Goal: Find specific fact: Find specific fact

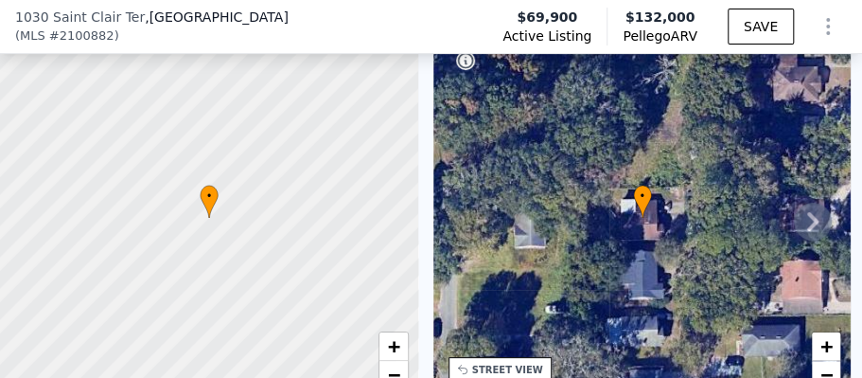
scroll to position [126, 0]
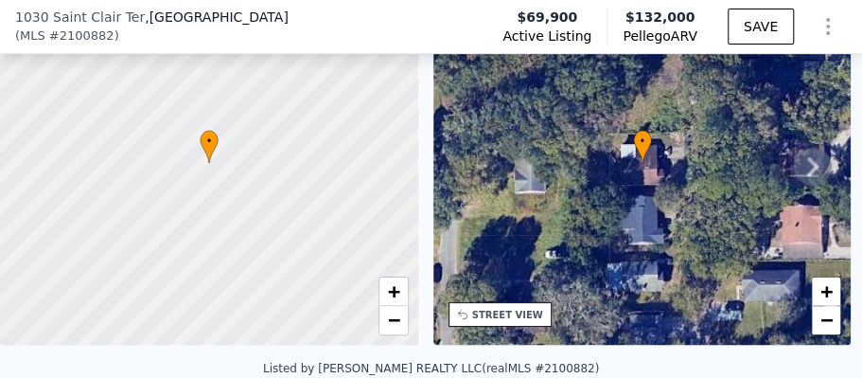
click at [808, 174] on icon at bounding box center [813, 167] width 38 height 38
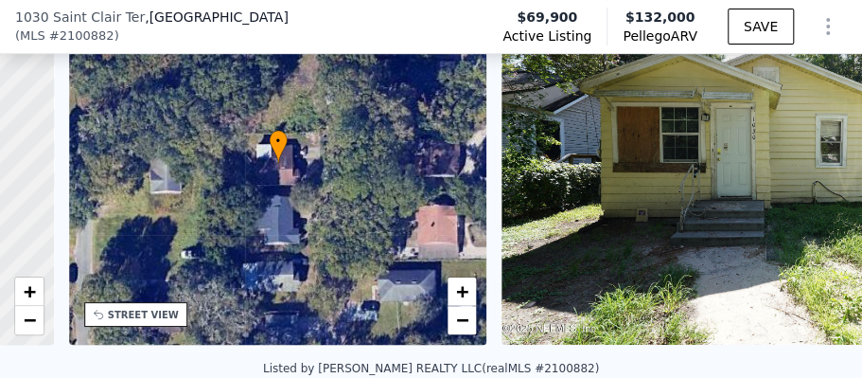
scroll to position [0, 440]
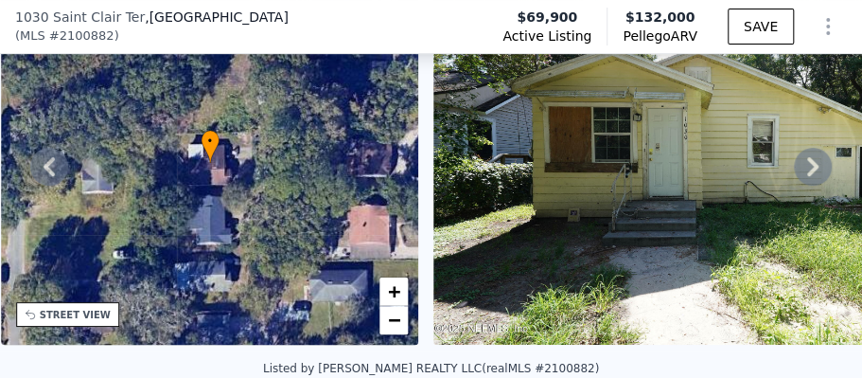
click at [736, 166] on img at bounding box center [706, 162] width 545 height 363
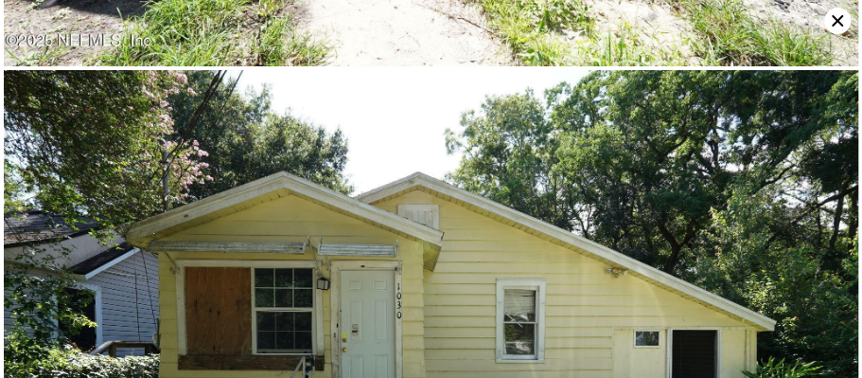
scroll to position [185, 0]
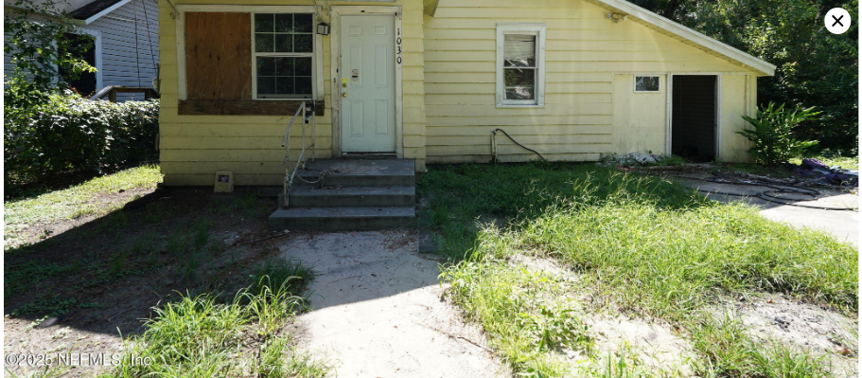
click at [835, 18] on icon at bounding box center [837, 20] width 11 height 11
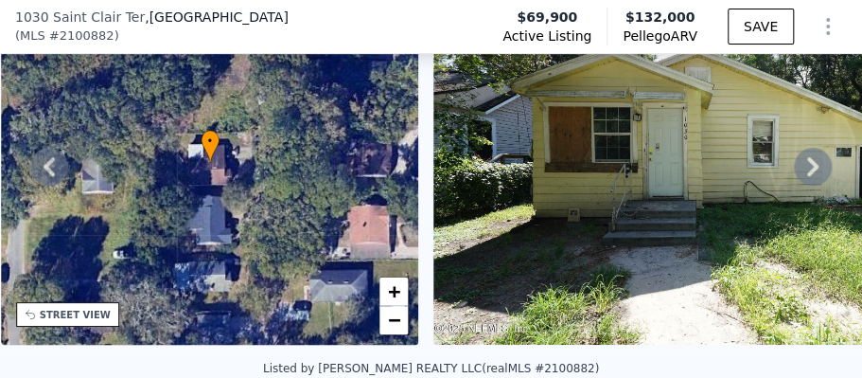
click at [799, 172] on icon at bounding box center [813, 167] width 38 height 38
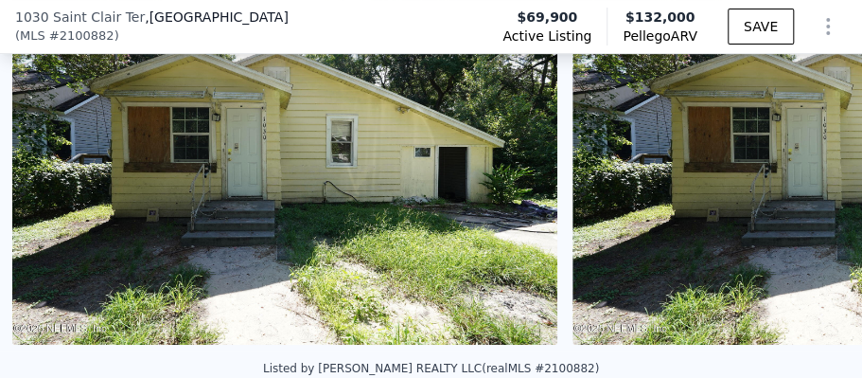
scroll to position [0, 866]
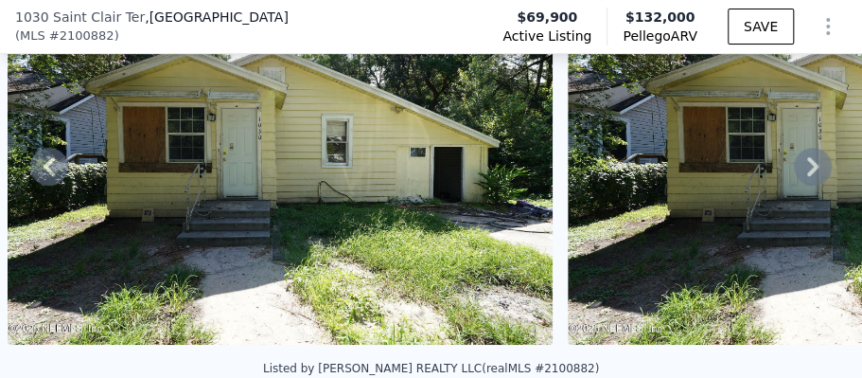
click at [796, 172] on icon at bounding box center [813, 167] width 38 height 38
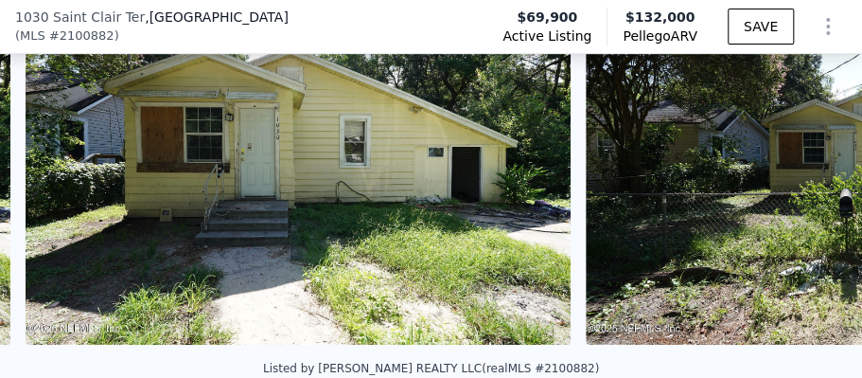
scroll to position [0, 1426]
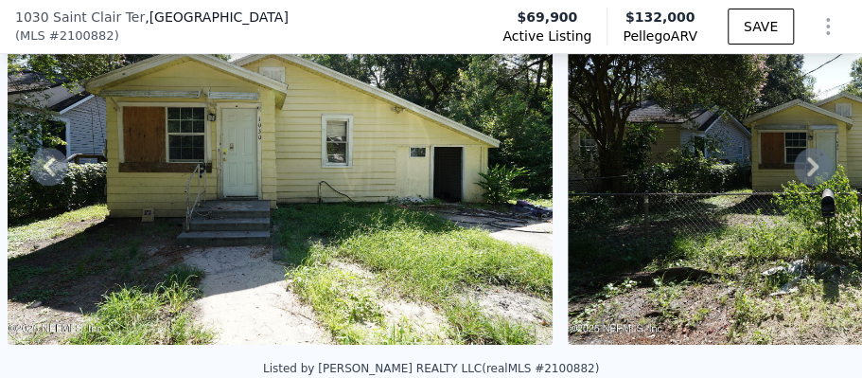
click at [795, 172] on icon at bounding box center [813, 167] width 38 height 38
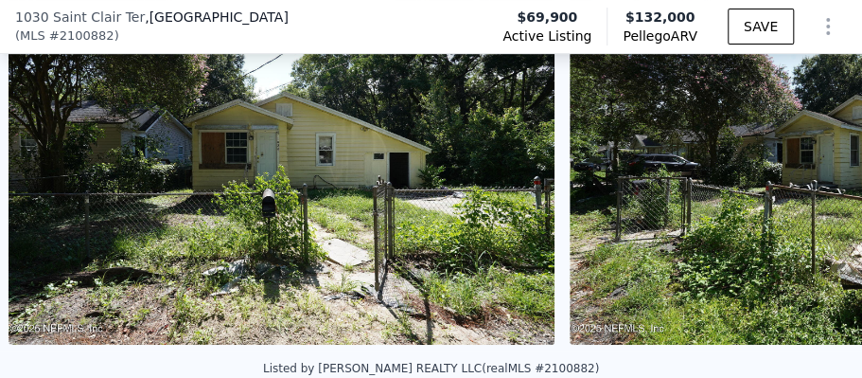
scroll to position [0, 1987]
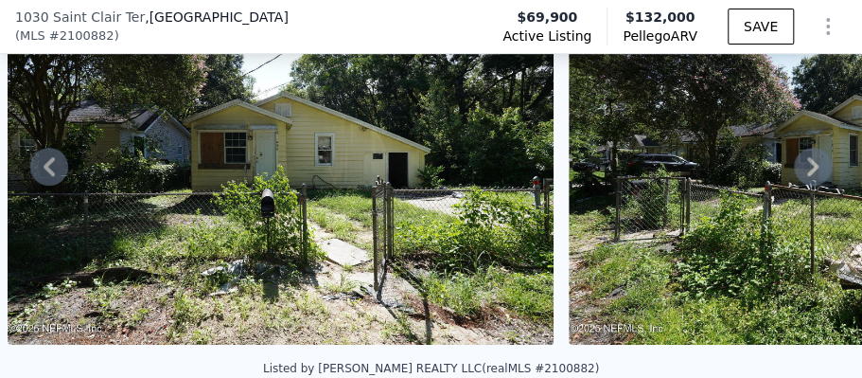
click at [795, 173] on icon at bounding box center [813, 167] width 38 height 38
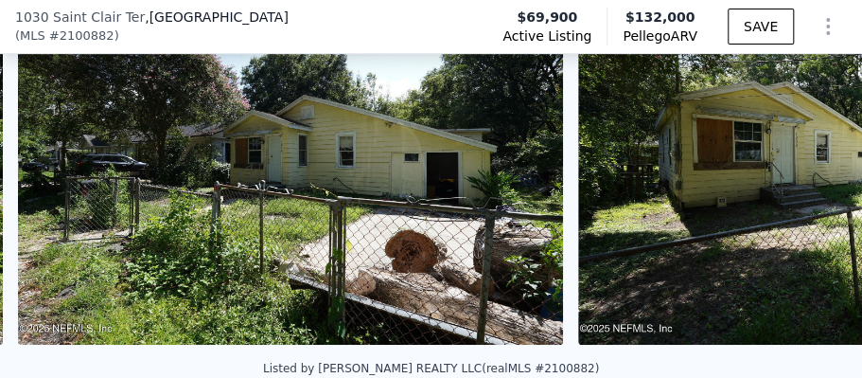
scroll to position [0, 2547]
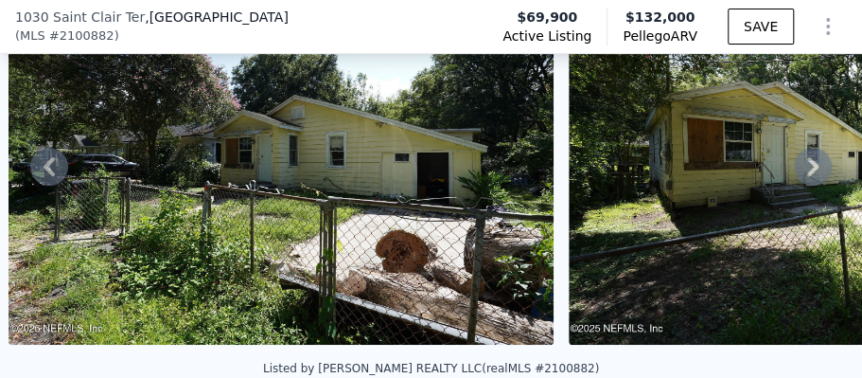
click at [794, 174] on icon at bounding box center [813, 167] width 38 height 38
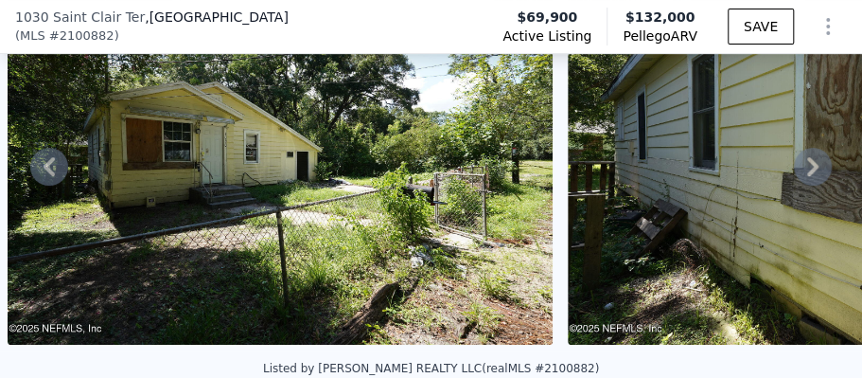
scroll to position [70, 0]
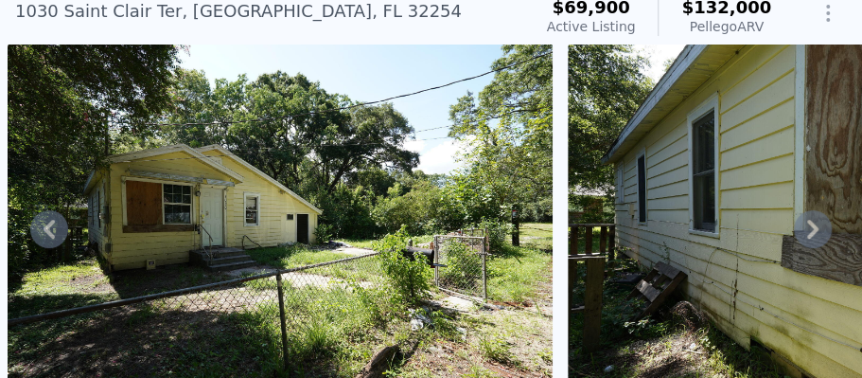
click at [804, 232] on icon at bounding box center [813, 229] width 38 height 38
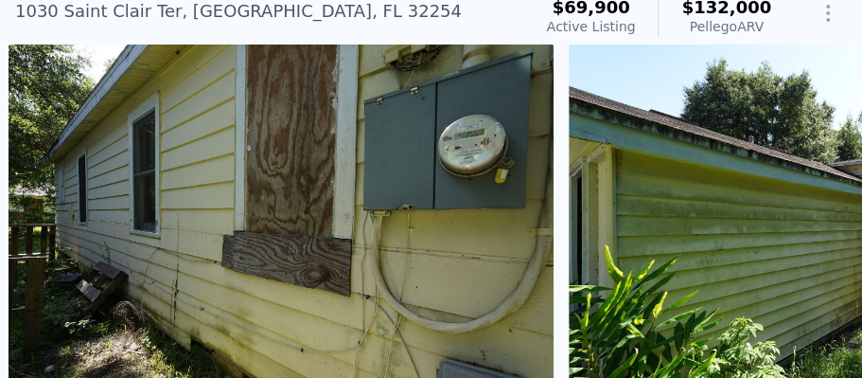
scroll to position [0, 3669]
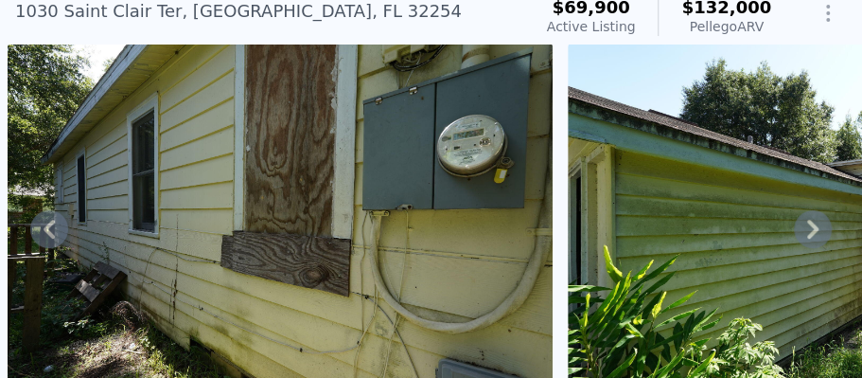
click at [802, 232] on icon at bounding box center [813, 229] width 38 height 38
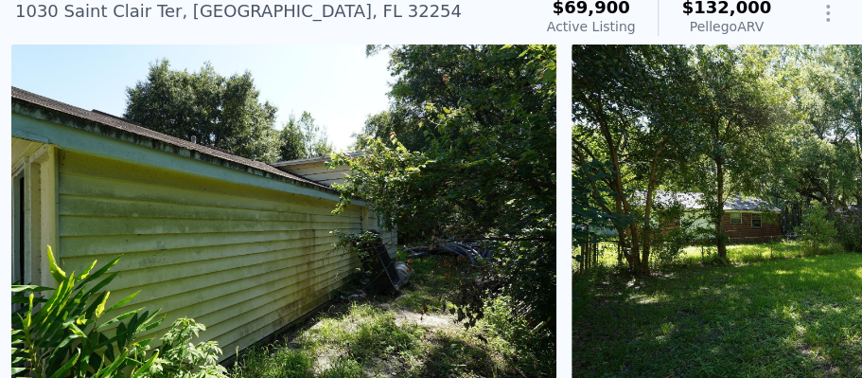
scroll to position [0, 4229]
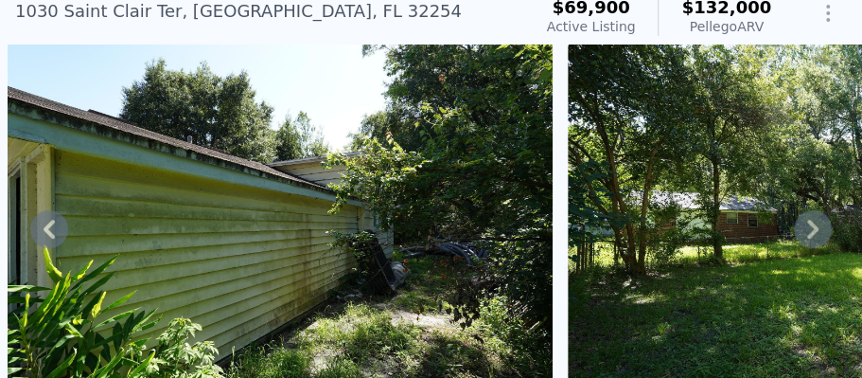
click at [371, 223] on img at bounding box center [280, 225] width 545 height 363
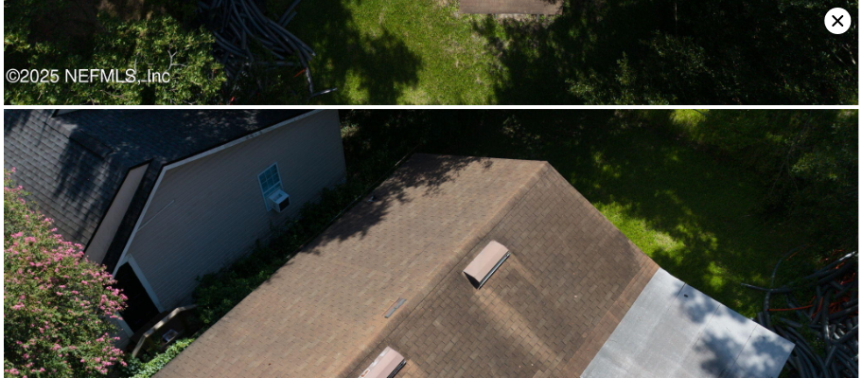
scroll to position [25103, 0]
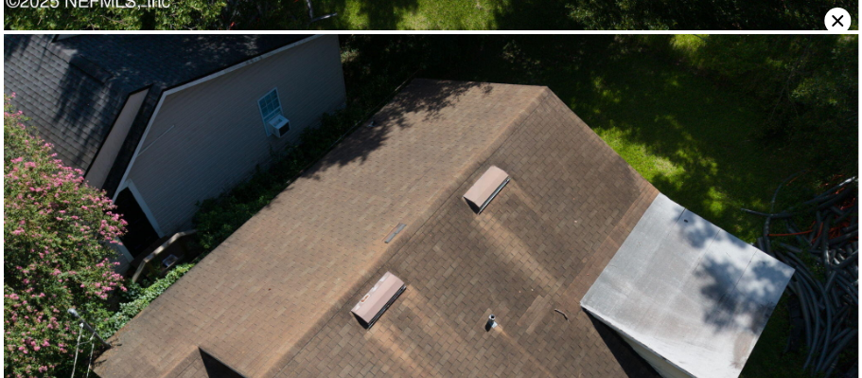
click at [827, 19] on icon at bounding box center [837, 21] width 27 height 27
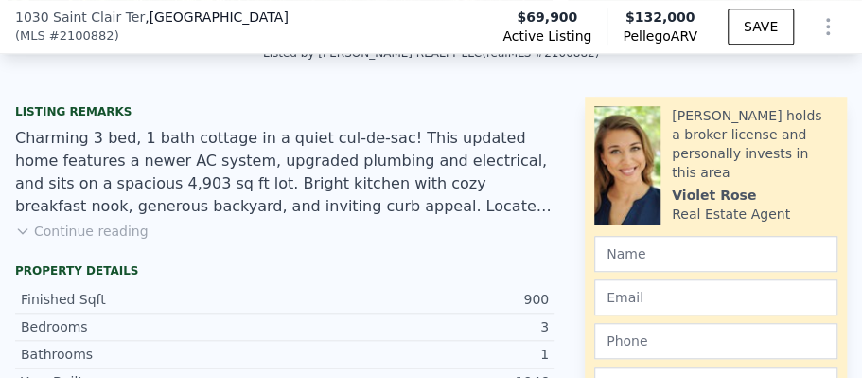
scroll to position [505, 0]
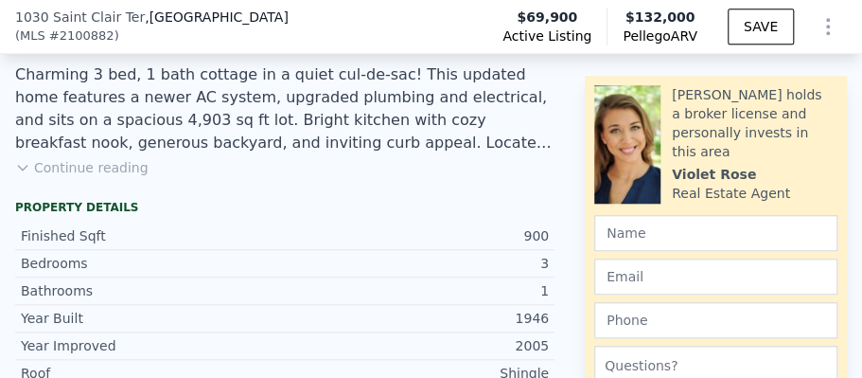
click at [16, 173] on icon at bounding box center [22, 167] width 15 height 15
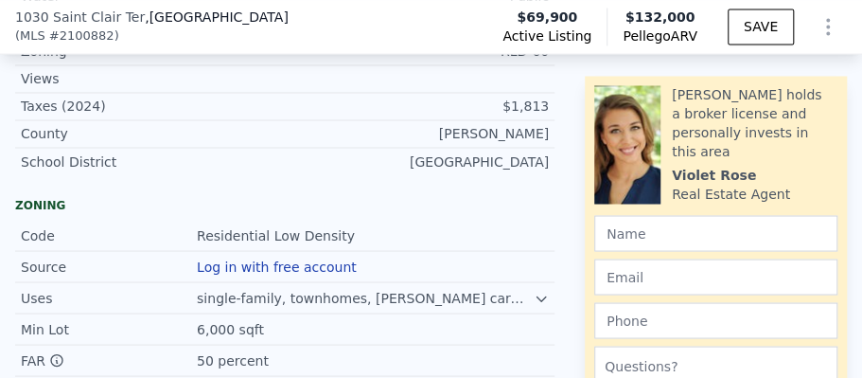
scroll to position [1072, 0]
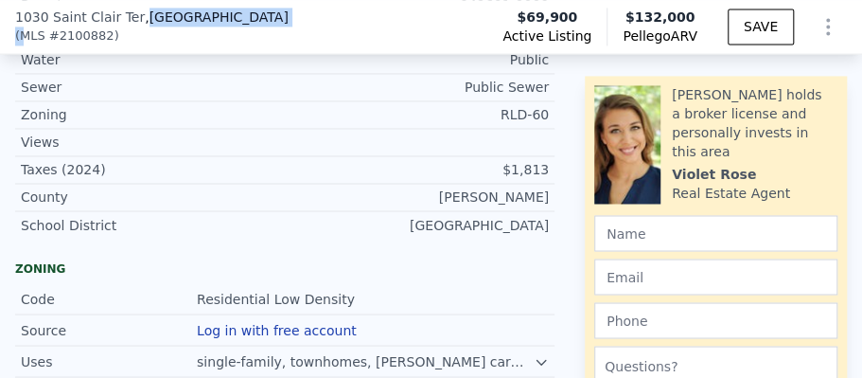
drag, startPoint x: 136, startPoint y: 41, endPoint x: 23, endPoint y: 25, distance: 114.7
click at [21, 26] on div "[STREET_ADDRESS] ( MLS # 2100882 )" at bounding box center [159, 27] width 289 height 38
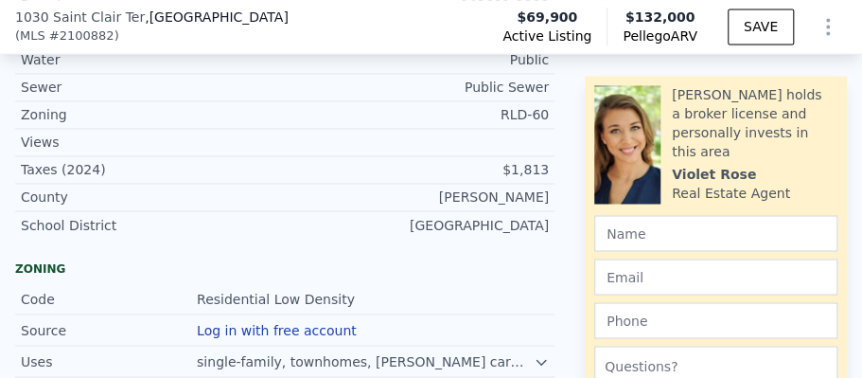
click at [146, 40] on div "[STREET_ADDRESS] ( MLS # 2100882 )" at bounding box center [159, 27] width 289 height 38
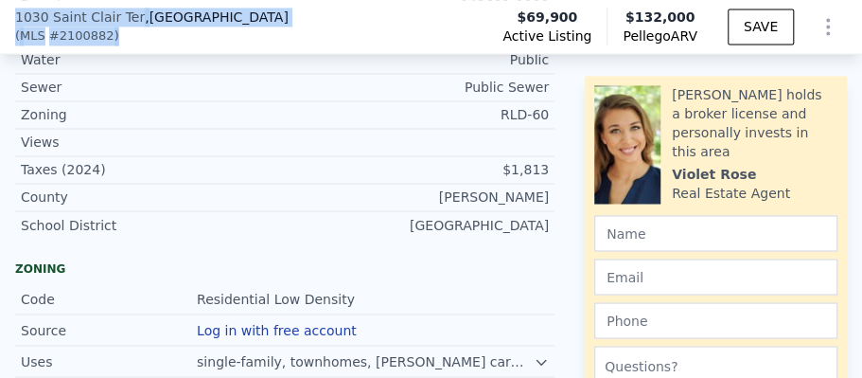
drag, startPoint x: 103, startPoint y: 39, endPoint x: 9, endPoint y: 15, distance: 97.6
click at [9, 15] on div "[STREET_ADDRESS] ( MLS # 2100882 ) Active Listing $69,900 Pellego ARV $132,000 …" at bounding box center [431, 26] width 862 height 53
copy div "[STREET_ADDRESS] ( MLS # 2100882 )"
